Goal: Task Accomplishment & Management: Use online tool/utility

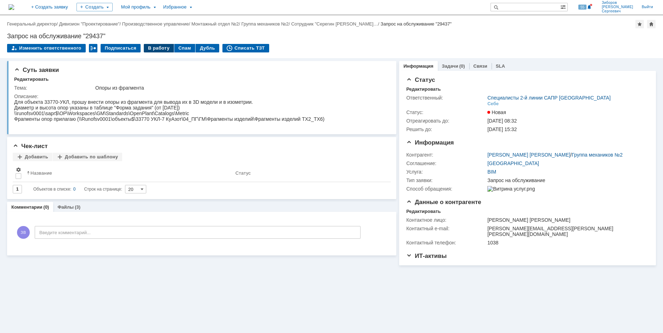
click at [160, 49] on div "В работу" at bounding box center [159, 48] width 30 height 9
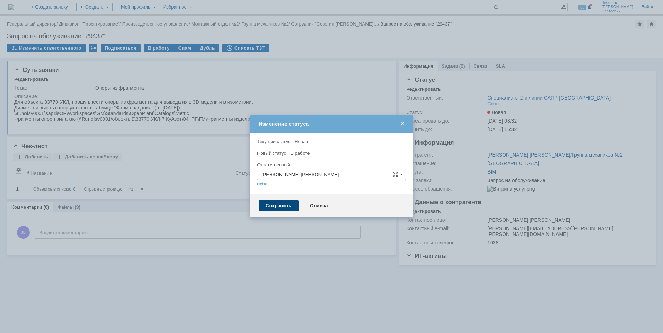
click at [283, 207] on div "Сохранить" at bounding box center [279, 205] width 40 height 11
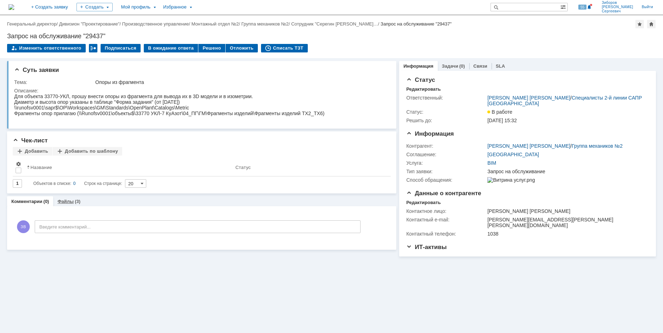
click at [75, 200] on div "(3)" at bounding box center [78, 201] width 6 height 5
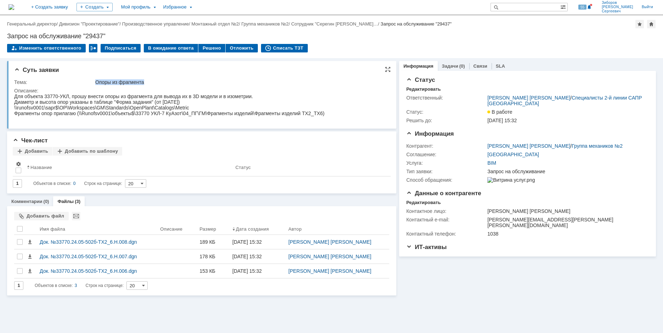
drag, startPoint x: 95, startPoint y: 80, endPoint x: 150, endPoint y: 82, distance: 54.6
click at [150, 82] on div "Опоры из фрагмента" at bounding box center [240, 82] width 291 height 6
copy div "Опоры из фрагмента"
click at [18, 228] on div at bounding box center [20, 229] width 6 height 6
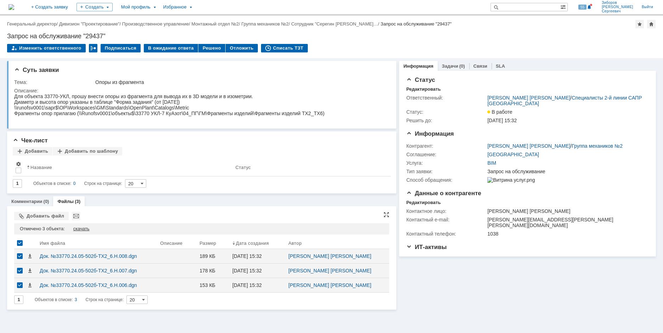
click at [82, 230] on div "скачать" at bounding box center [81, 229] width 16 height 6
drag, startPoint x: 8, startPoint y: 34, endPoint x: 143, endPoint y: 34, distance: 134.7
click at [143, 34] on div "Запрос на обслуживание "29437"" at bounding box center [331, 36] width 649 height 7
copy div "Запрос на обслуживание "29437""
drag, startPoint x: 49, startPoint y: 85, endPoint x: 43, endPoint y: 83, distance: 6.9
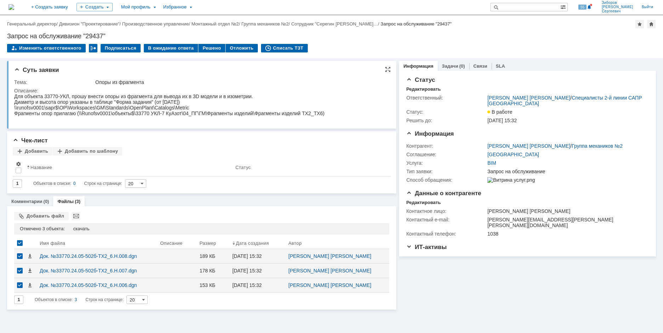
click at [49, 85] on div "Тема:" at bounding box center [54, 82] width 80 height 6
drag, startPoint x: 29, startPoint y: 174, endPoint x: 281, endPoint y: 110, distance: 260.0
copy tbody "Тема: Опоры из фрагмента Описание:"
click at [60, 105] on div "Диаметр и высота опор указаны в таблице "Форма задания" (от [DATE])" at bounding box center [169, 102] width 310 height 6
click at [24, 99] on div "Для объекта 33770-УКЛ, прошу внести опоры из фрагмента для вывода их в 3D модел…" at bounding box center [169, 97] width 310 height 6
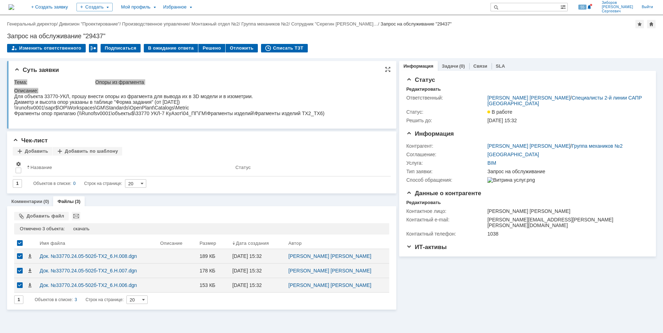
click at [23, 99] on div "Для объекта 33770-УКЛ, прошу внести опоры из фрагмента для вывода их в 3D модел…" at bounding box center [169, 97] width 310 height 6
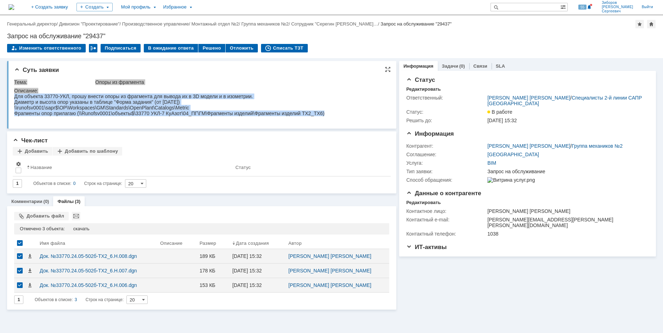
drag, startPoint x: 15, startPoint y: 98, endPoint x: 349, endPoint y: 115, distance: 334.6
click at [349, 115] on html "Для объекта 33770-УКЛ, прошу внести опоры из фрагмента для вывода их в 3D модел…" at bounding box center [200, 105] width 373 height 23
copy body "Для объекта 33770-УКЛ, прошу внести опоры из фрагмента для вывода их в 3D модел…"
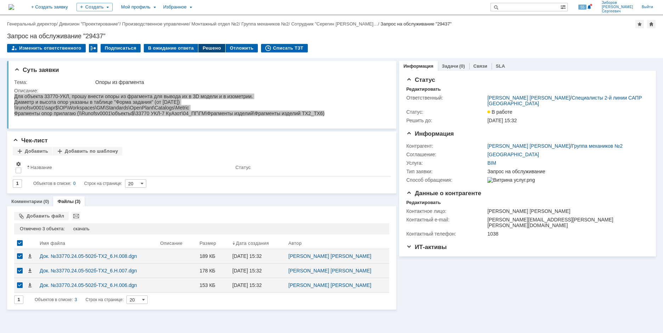
click at [208, 47] on div "Решено" at bounding box center [211, 48] width 27 height 9
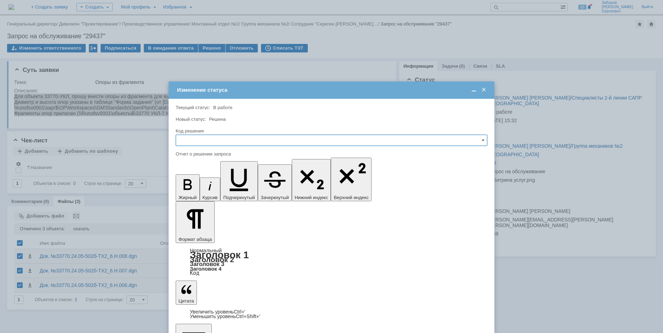
click at [201, 140] on input "text" at bounding box center [332, 140] width 312 height 11
click at [195, 190] on span "Решено" at bounding box center [331, 189] width 303 height 6
type input "Решено"
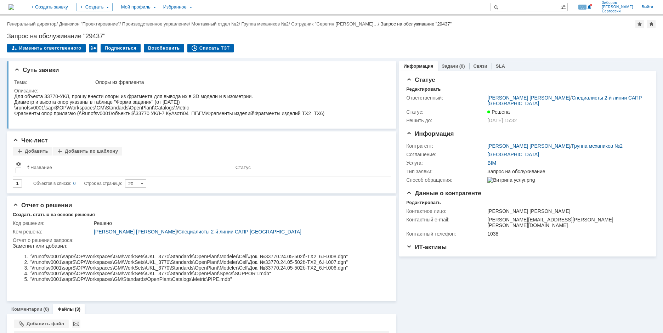
click at [14, 7] on img at bounding box center [12, 7] width 6 height 6
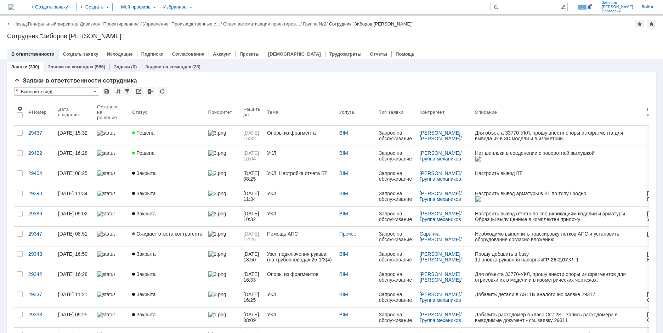
click at [89, 66] on link "Заявки на командах" at bounding box center [71, 66] width 46 height 5
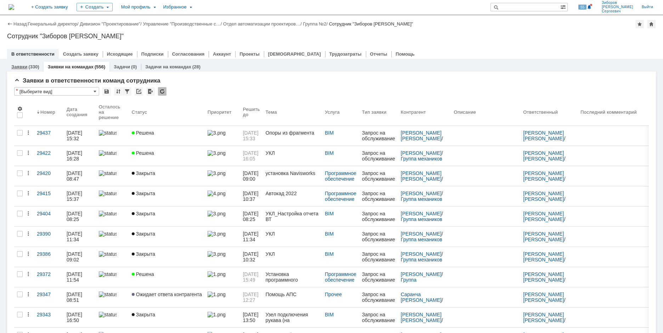
click at [23, 67] on link "Заявки" at bounding box center [19, 66] width 16 height 5
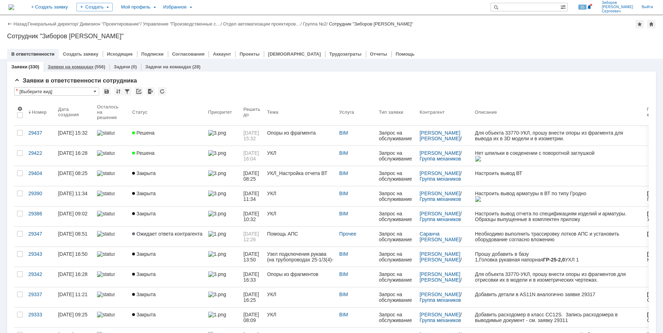
click at [88, 68] on link "Заявки на командах" at bounding box center [71, 66] width 46 height 5
